Goal: Navigation & Orientation: Understand site structure

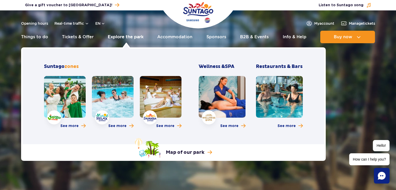
click at [128, 36] on link "Explore the park" at bounding box center [126, 37] width 36 height 12
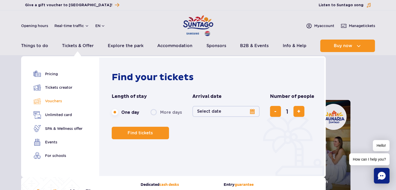
click at [65, 104] on link "Vouchers" at bounding box center [58, 101] width 49 height 8
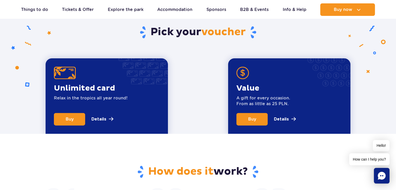
scroll to position [178, 0]
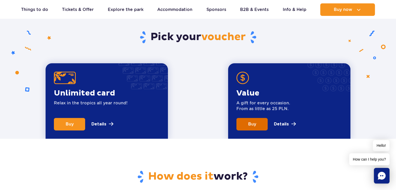
click at [259, 123] on link "Buy" at bounding box center [251, 124] width 31 height 12
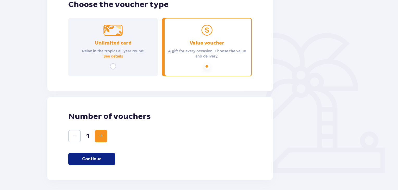
scroll to position [117, 0]
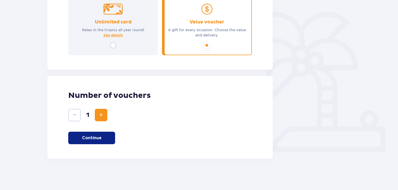
click at [97, 140] on p "Continue" at bounding box center [92, 138] width 20 height 6
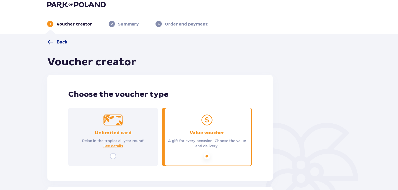
scroll to position [0, 0]
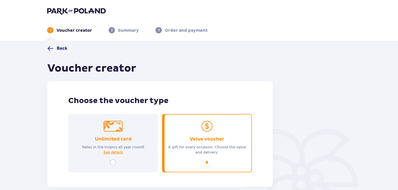
click at [53, 49] on span at bounding box center [50, 48] width 6 height 6
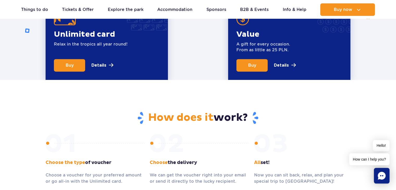
scroll to position [236, 0]
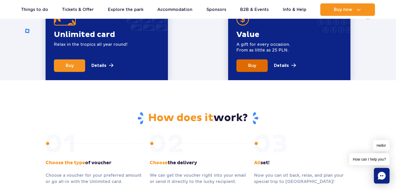
click at [258, 71] on link "Buy" at bounding box center [251, 65] width 31 height 12
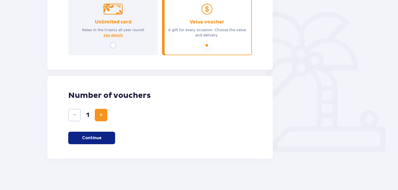
scroll to position [117, 0]
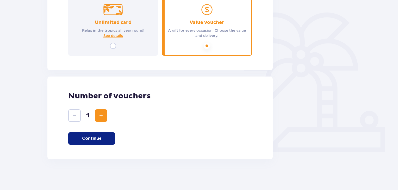
click at [93, 139] on p "Continue" at bounding box center [92, 139] width 20 height 6
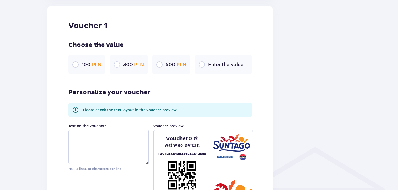
scroll to position [0, 0]
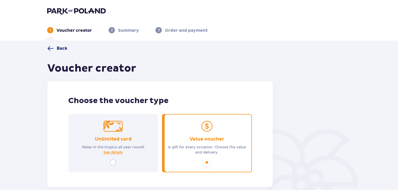
click at [54, 47] on span "Back" at bounding box center [57, 48] width 20 height 6
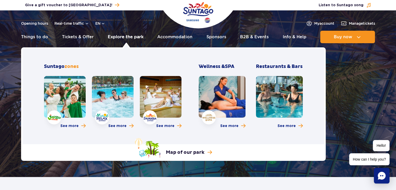
click at [121, 37] on link "Explore the park" at bounding box center [126, 37] width 36 height 12
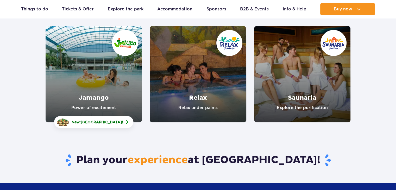
scroll to position [75, 0]
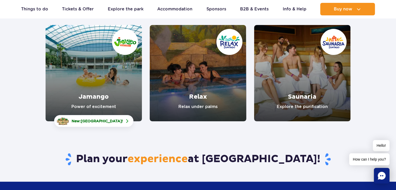
click at [111, 82] on link "Jamango" at bounding box center [94, 73] width 96 height 96
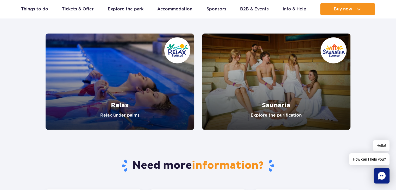
scroll to position [1057, 0]
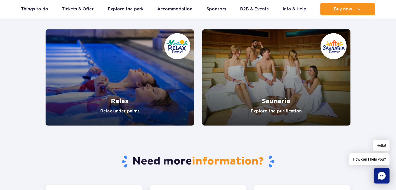
click at [131, 87] on link "Relax" at bounding box center [120, 77] width 149 height 96
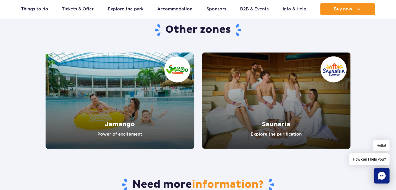
scroll to position [869, 0]
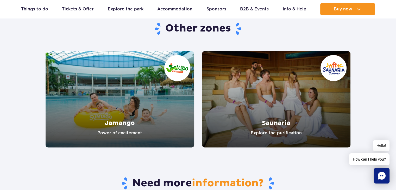
click at [316, 109] on link "Saunaria" at bounding box center [276, 99] width 149 height 96
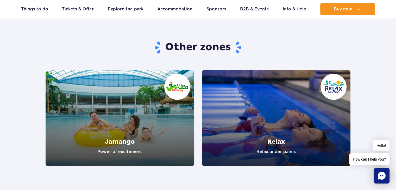
scroll to position [901, 0]
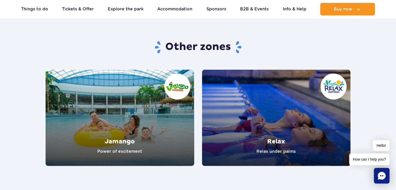
click at [142, 133] on link "Jamango" at bounding box center [120, 118] width 149 height 96
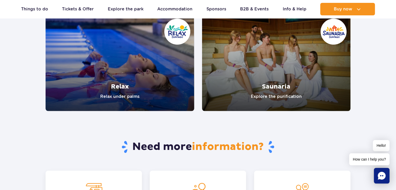
scroll to position [1072, 0]
click at [280, 64] on link "Saunaria" at bounding box center [276, 63] width 149 height 96
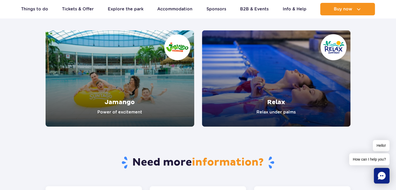
scroll to position [940, 0]
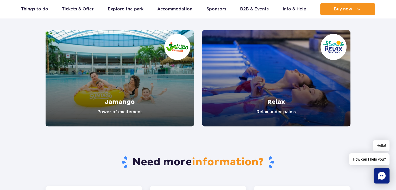
click at [289, 96] on link "Relax" at bounding box center [276, 78] width 149 height 96
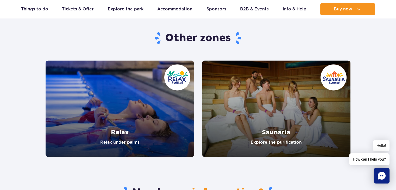
scroll to position [1026, 0]
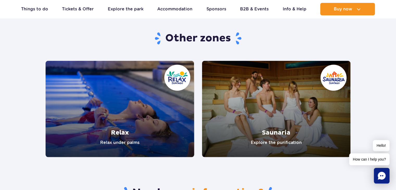
click at [120, 124] on link "Relax" at bounding box center [120, 109] width 149 height 96
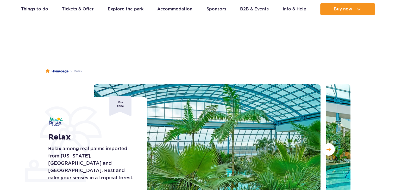
scroll to position [9, 0]
